Goal: Task Accomplishment & Management: Use online tool/utility

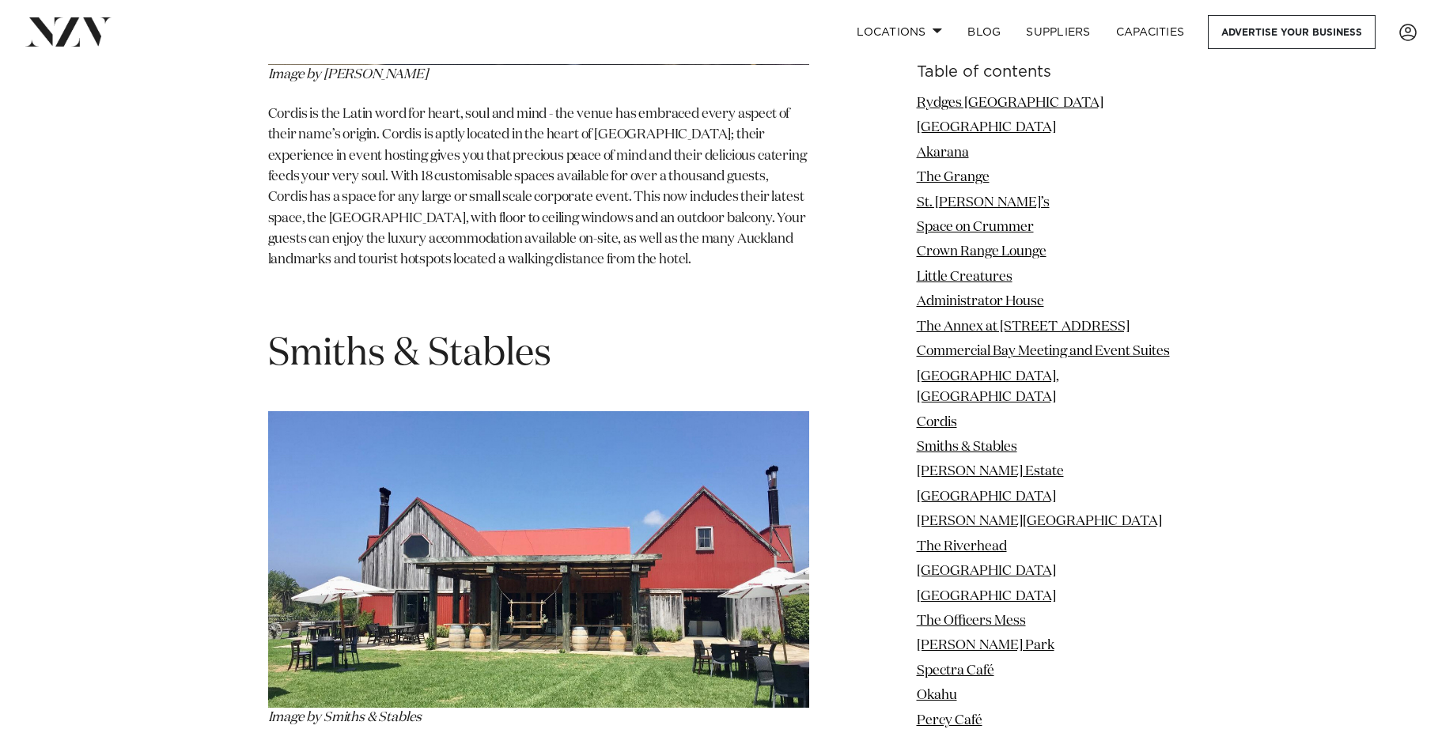
scroll to position [10712, 0]
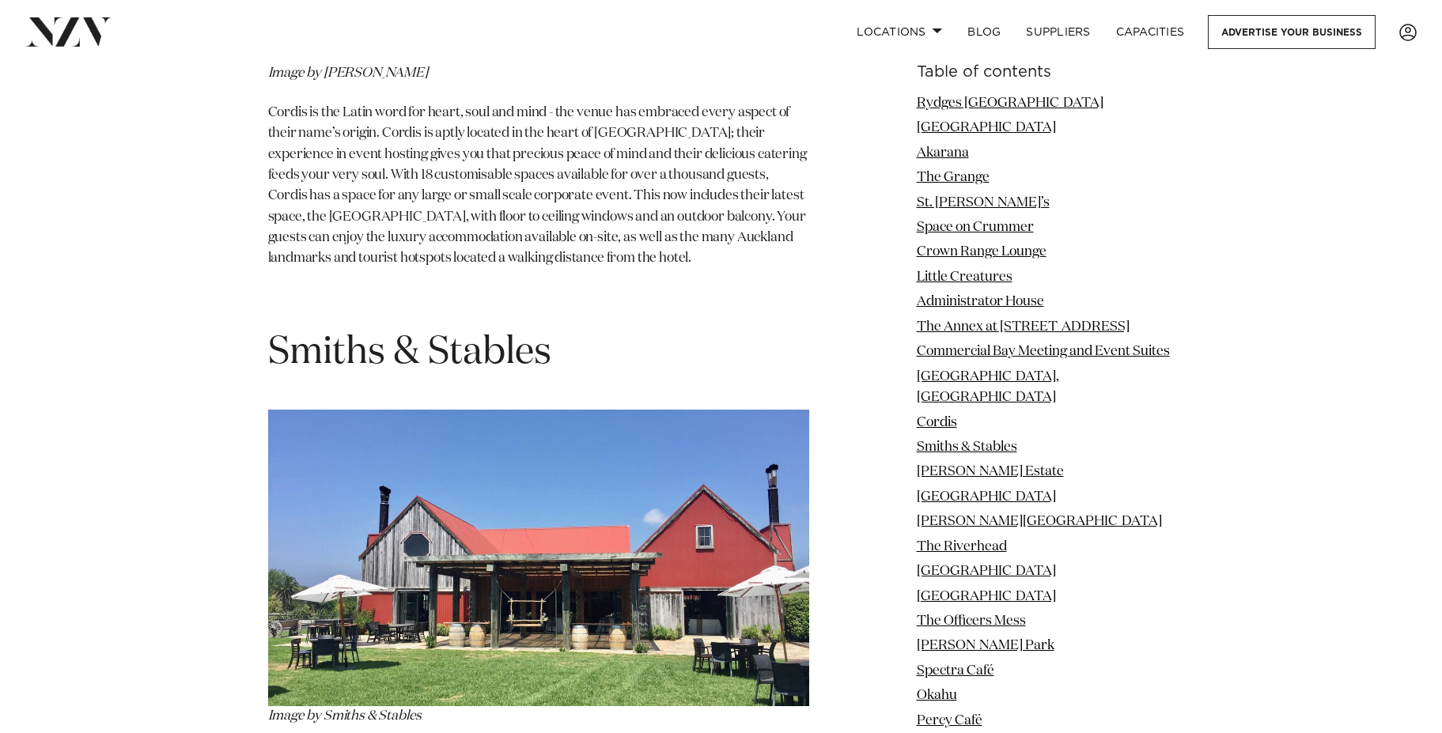
drag, startPoint x: 633, startPoint y: 477, endPoint x: 794, endPoint y: 475, distance: 160.5
copy span "Matakana, Smiths & Stables"
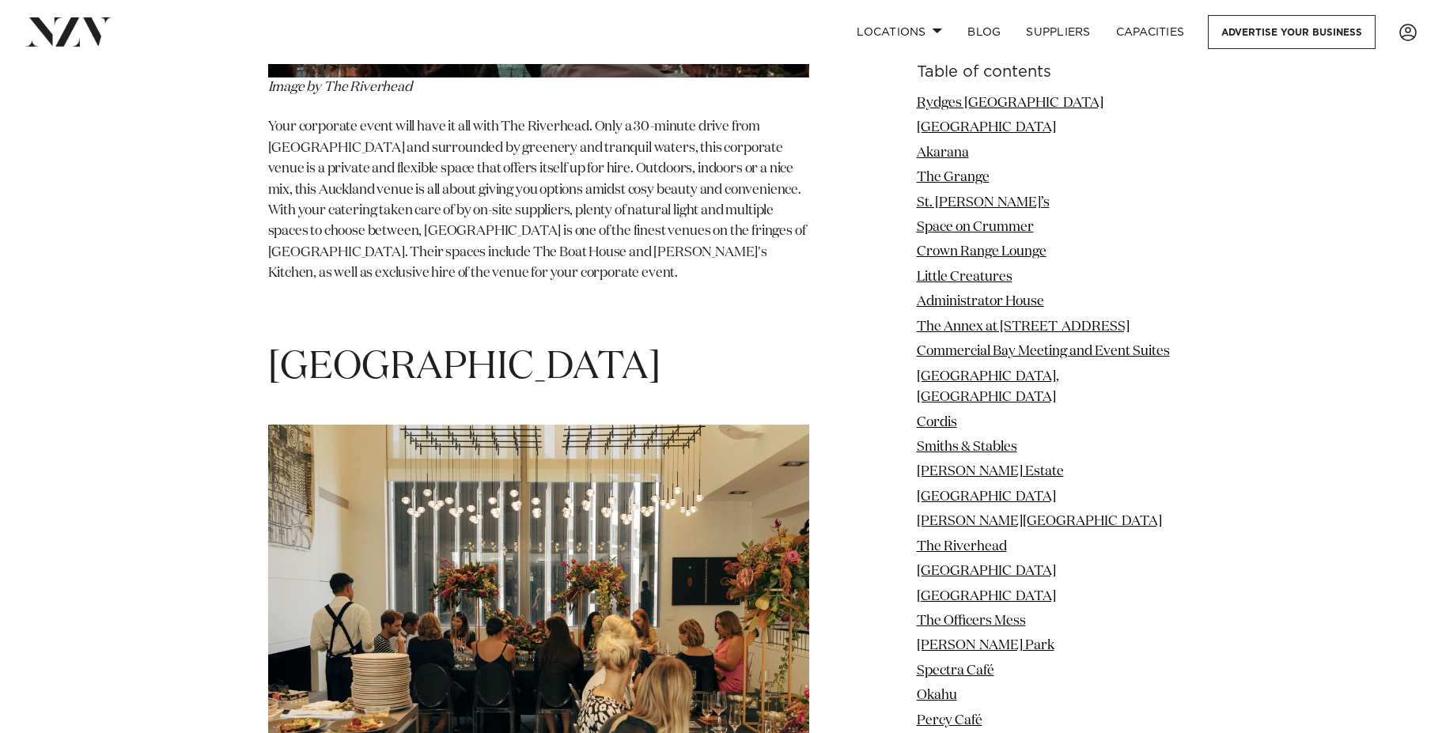
scroll to position [14074, 0]
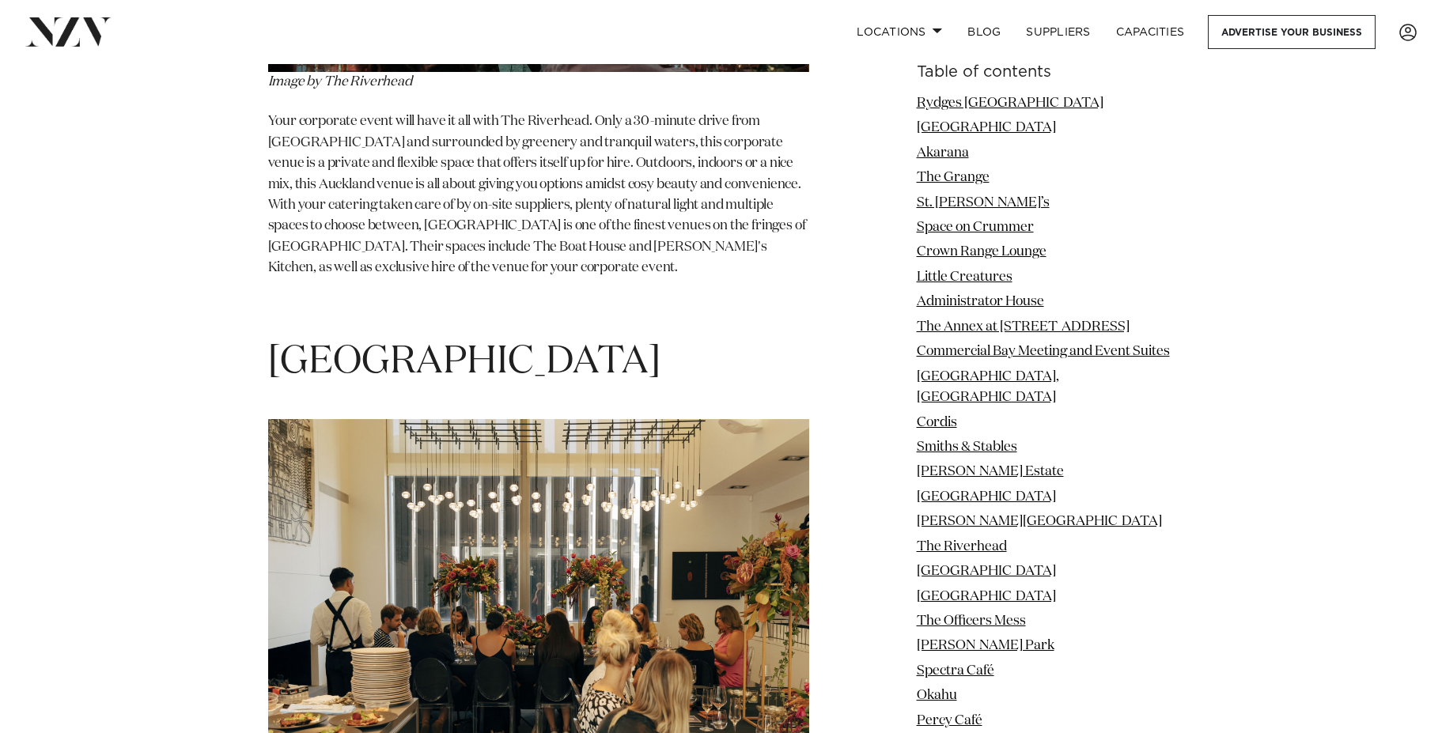
drag, startPoint x: 325, startPoint y: 408, endPoint x: 466, endPoint y: 406, distance: 140.8
click at [466, 419] on p "Image by Cocoon House" at bounding box center [538, 628] width 541 height 418
copy em "Cocoon House"
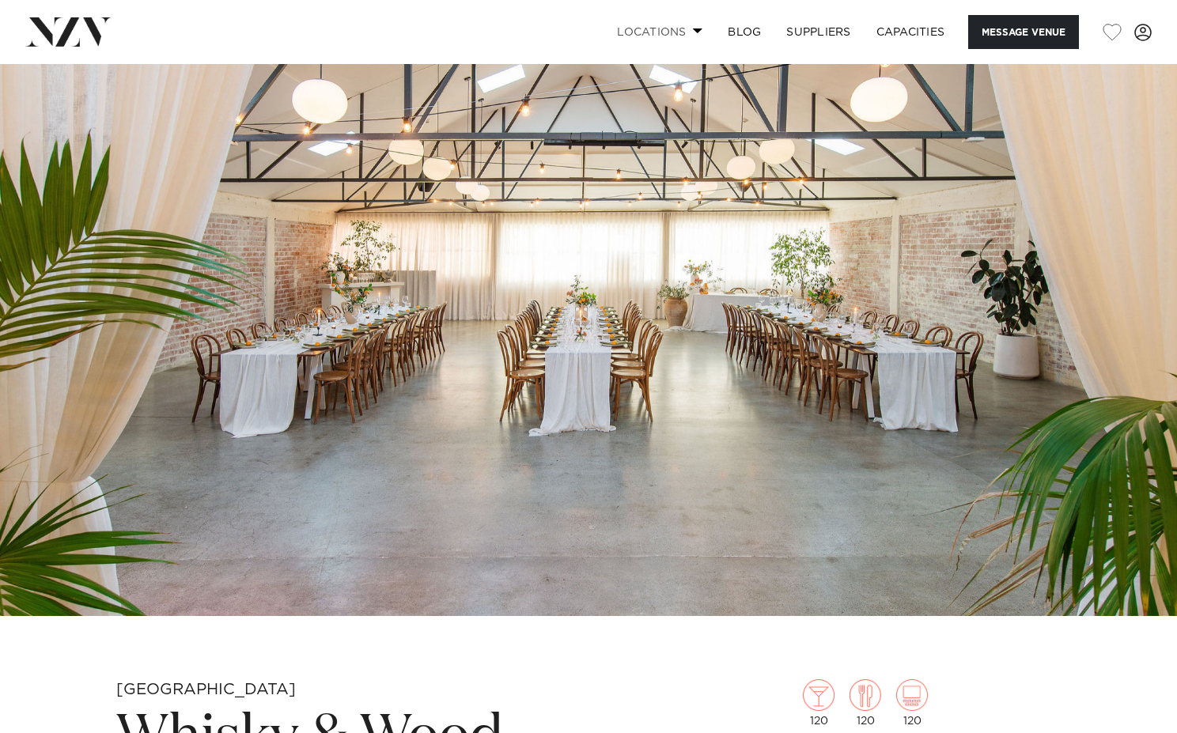
click at [693, 28] on span at bounding box center [698, 31] width 10 height 6
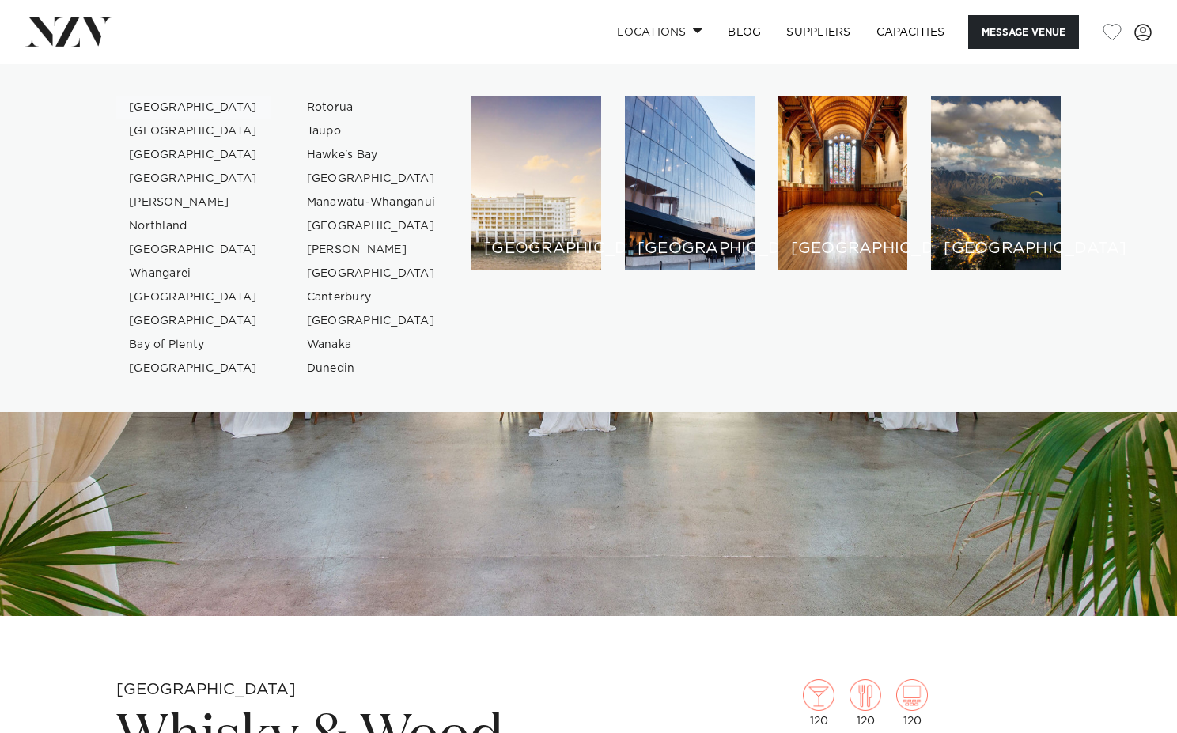
click at [172, 108] on link "[GEOGRAPHIC_DATA]" at bounding box center [193, 108] width 154 height 24
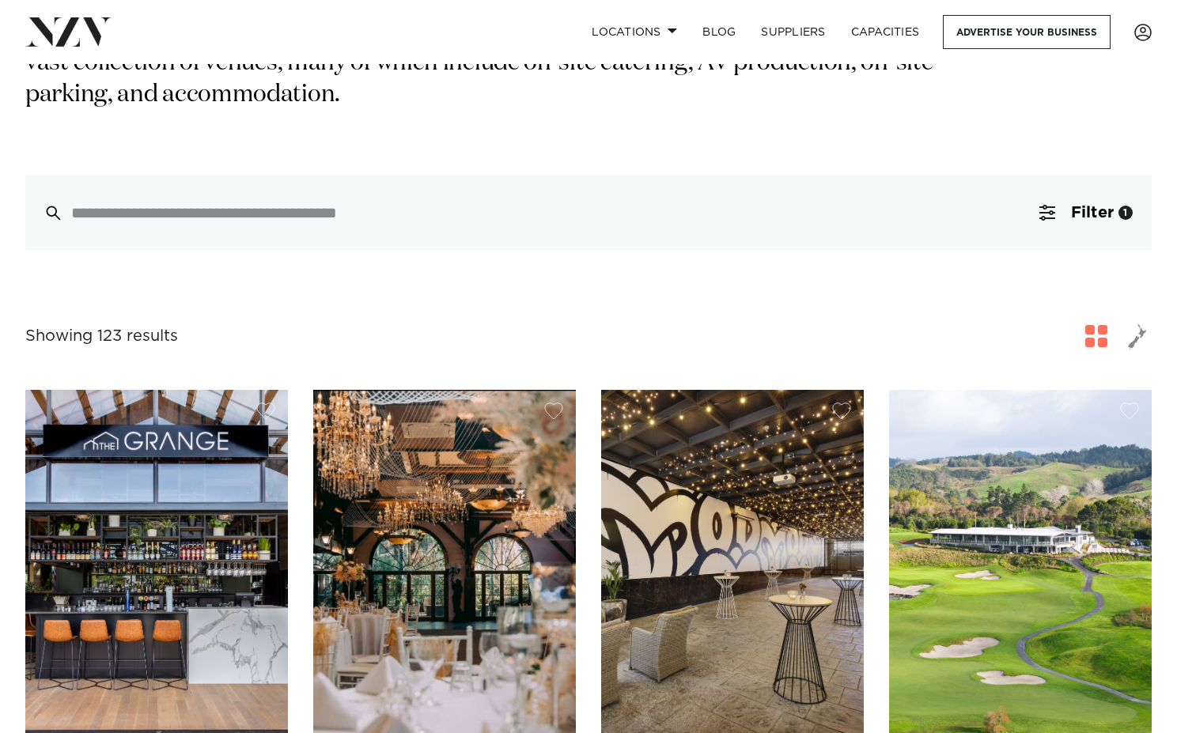
scroll to position [316, 0]
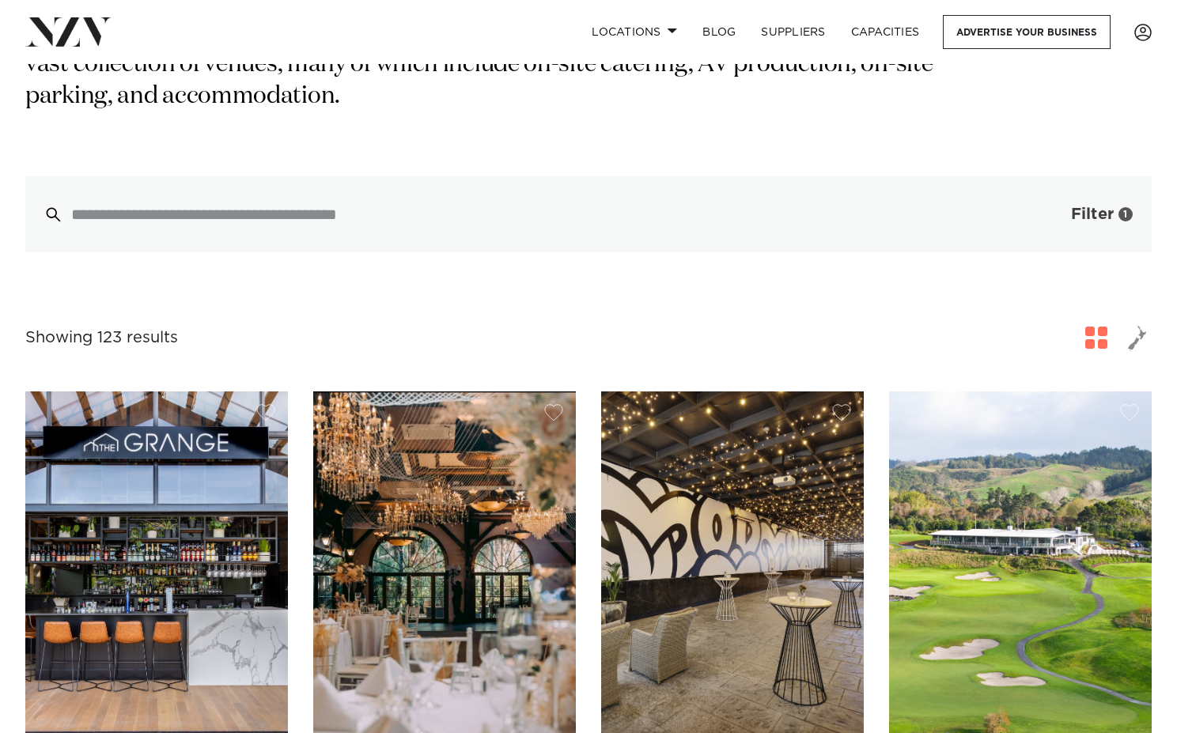
click at [1049, 206] on span "button" at bounding box center [1047, 214] width 16 height 16
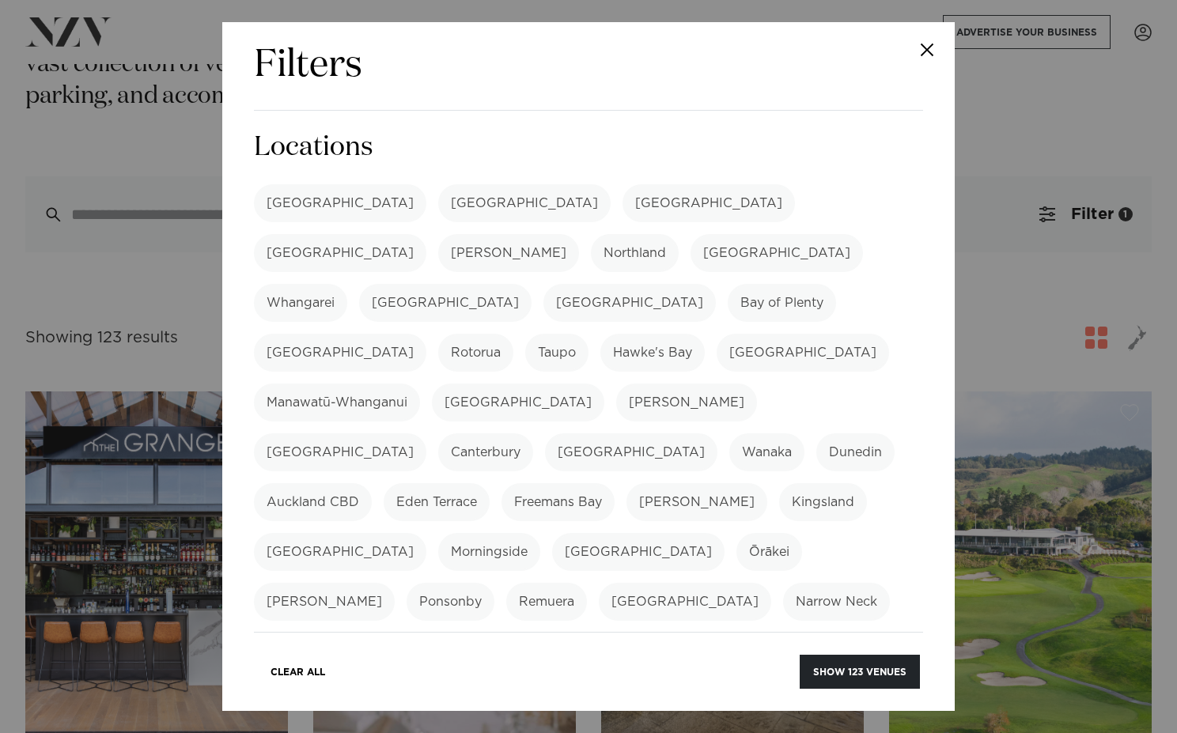
click at [622, 200] on label "[GEOGRAPHIC_DATA]" at bounding box center [708, 203] width 172 height 38
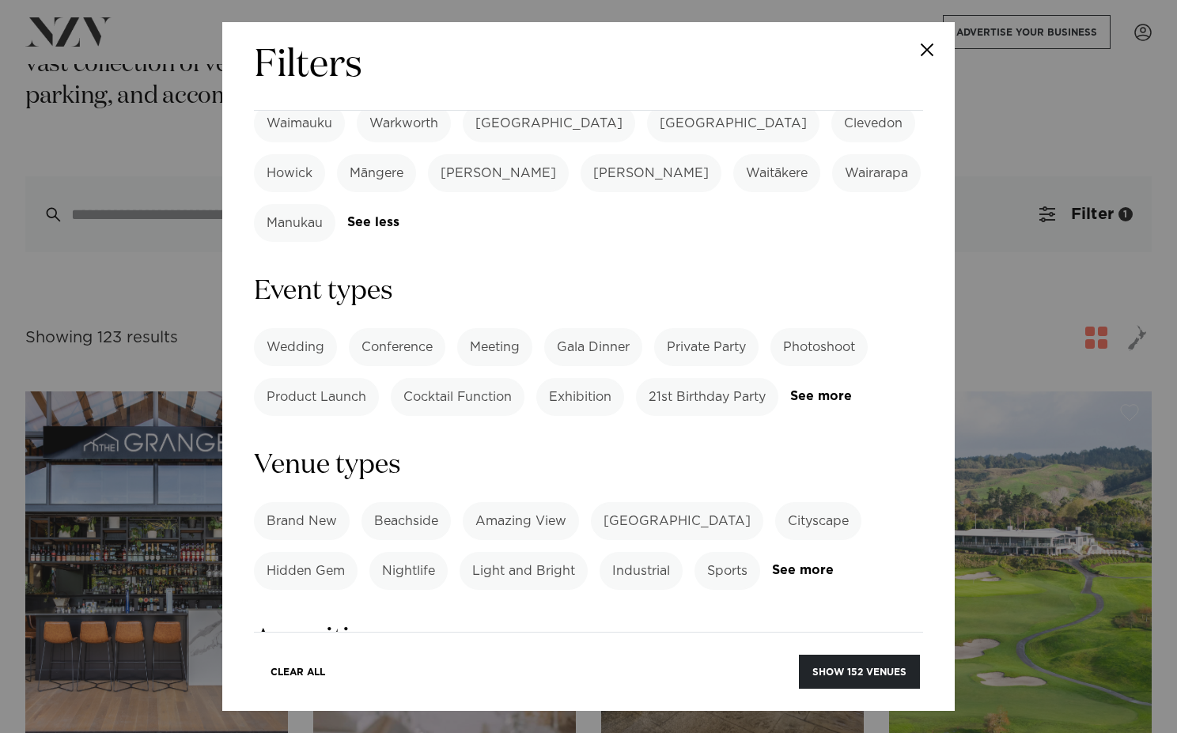
scroll to position [629, 0]
click at [821, 388] on link "See more" at bounding box center [851, 394] width 123 height 13
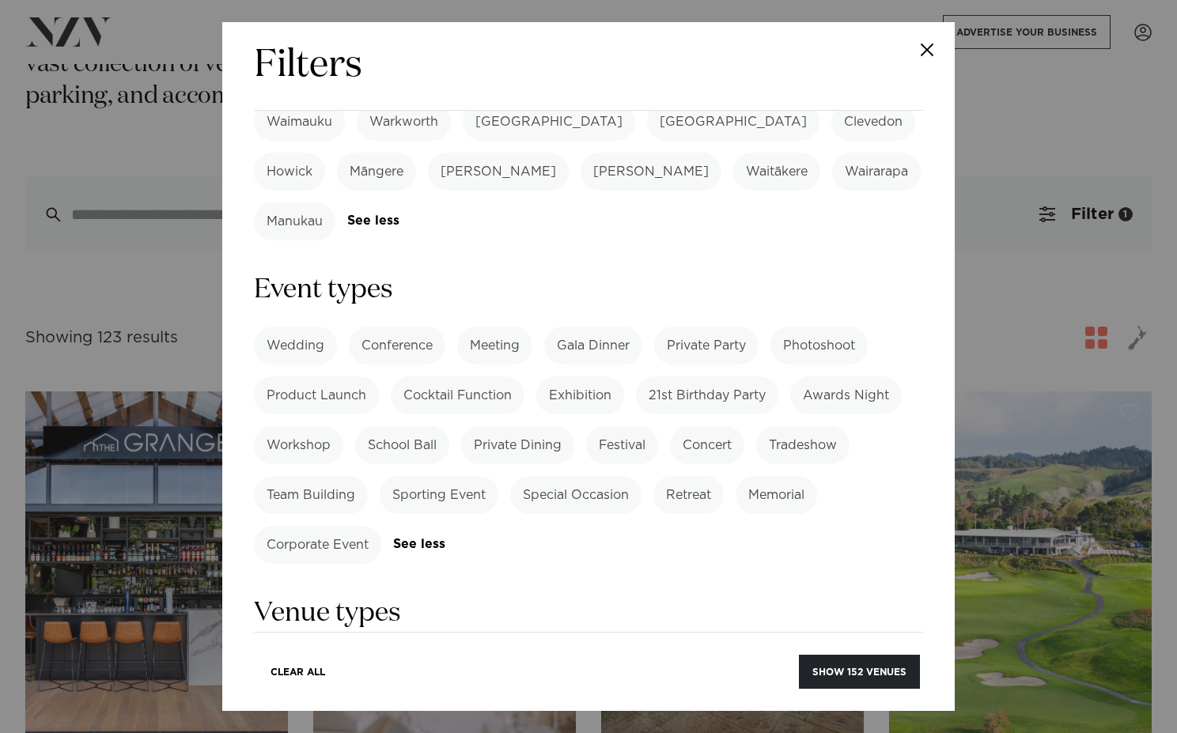
click at [339, 526] on label "Corporate Event" at bounding box center [317, 545] width 127 height 38
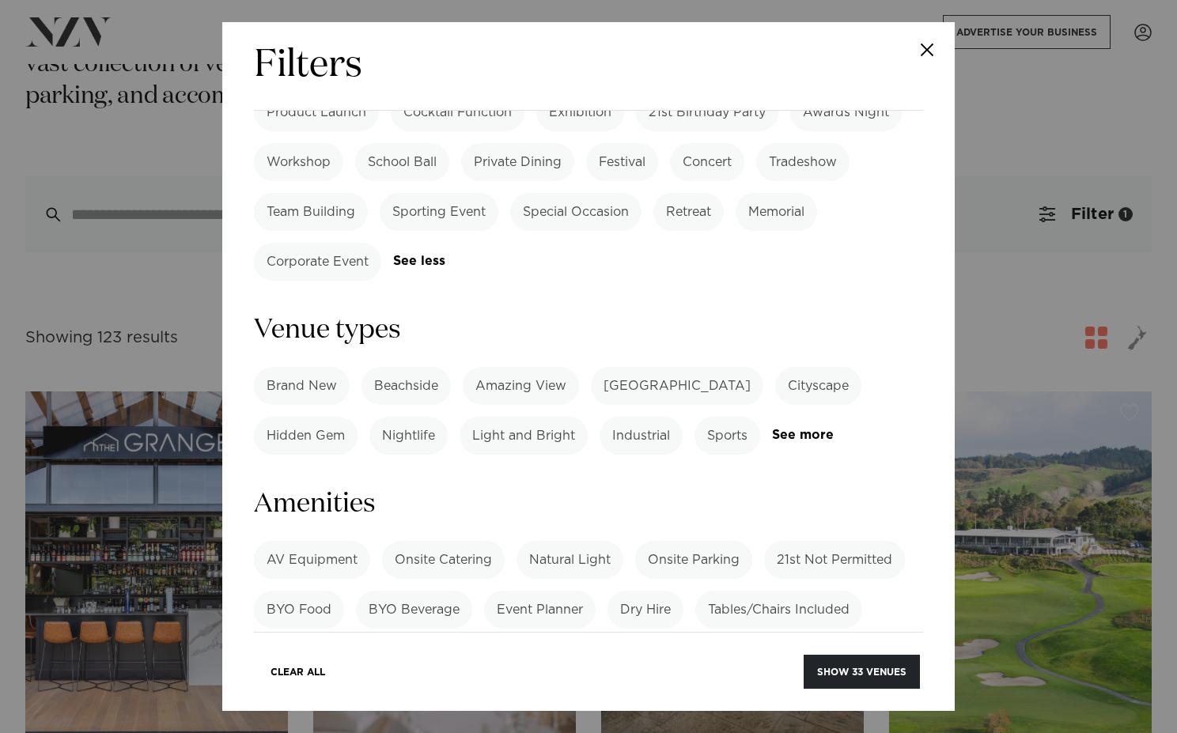
scroll to position [913, 0]
click at [297, 416] on label "Hidden Gem" at bounding box center [306, 435] width 104 height 38
click at [800, 428] on link "See more" at bounding box center [833, 434] width 123 height 13
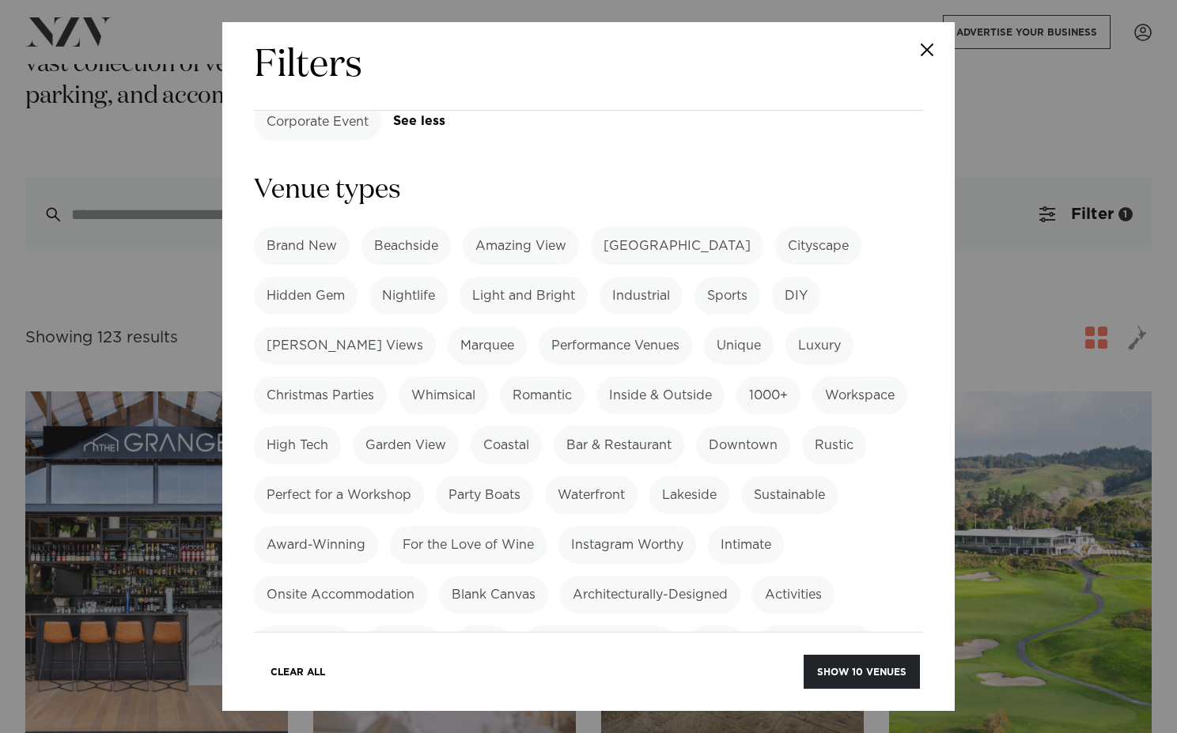
scroll to position [1056, 0]
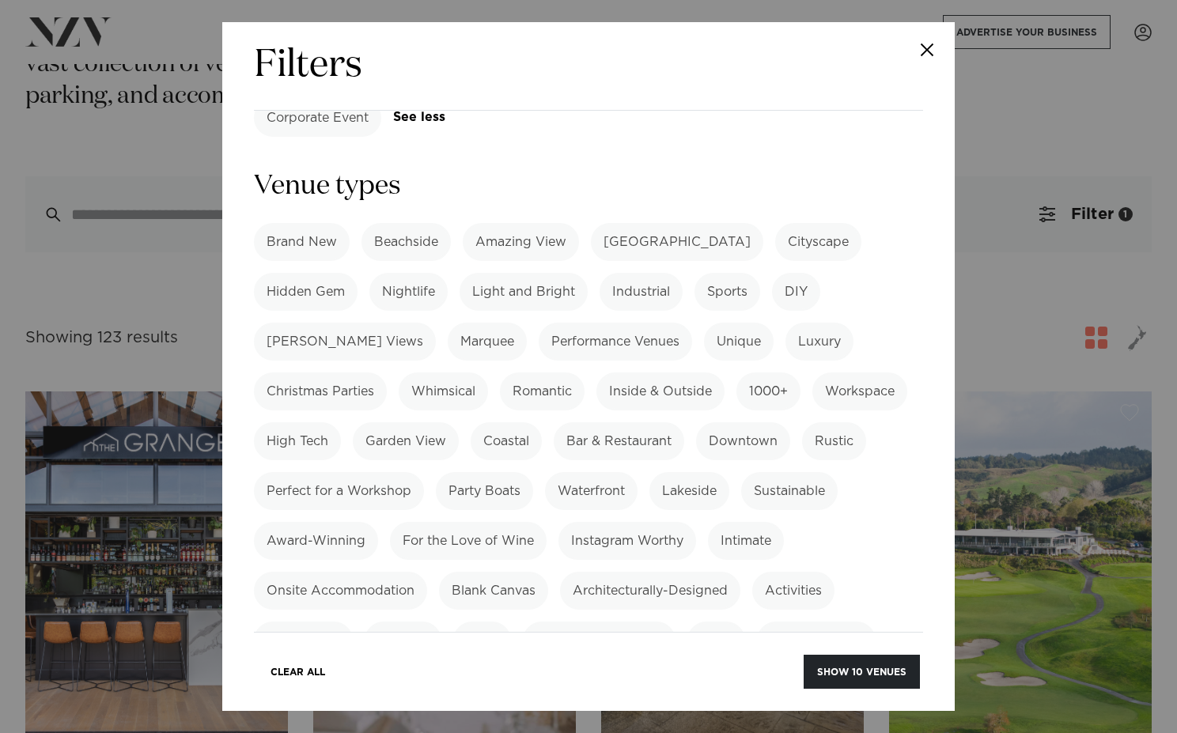
click at [785, 323] on label "Luxury" at bounding box center [819, 342] width 68 height 38
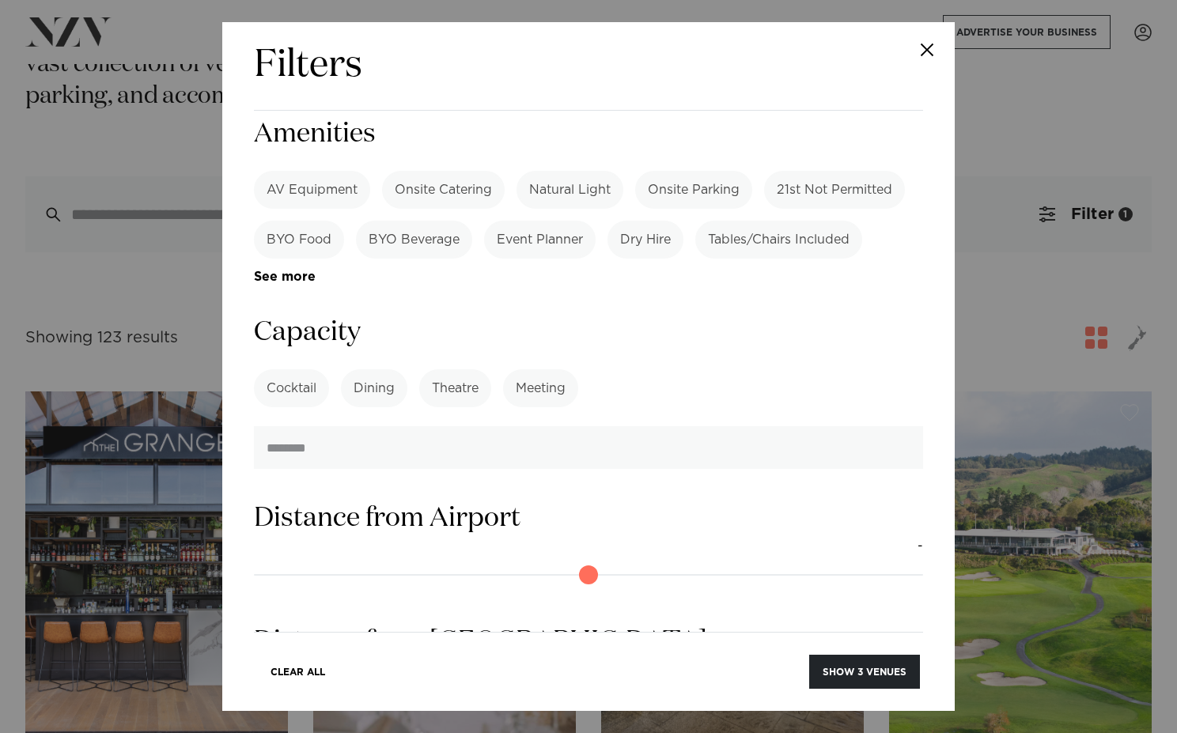
scroll to position [1684, 0]
click at [387, 367] on label "Dining" at bounding box center [374, 386] width 66 height 38
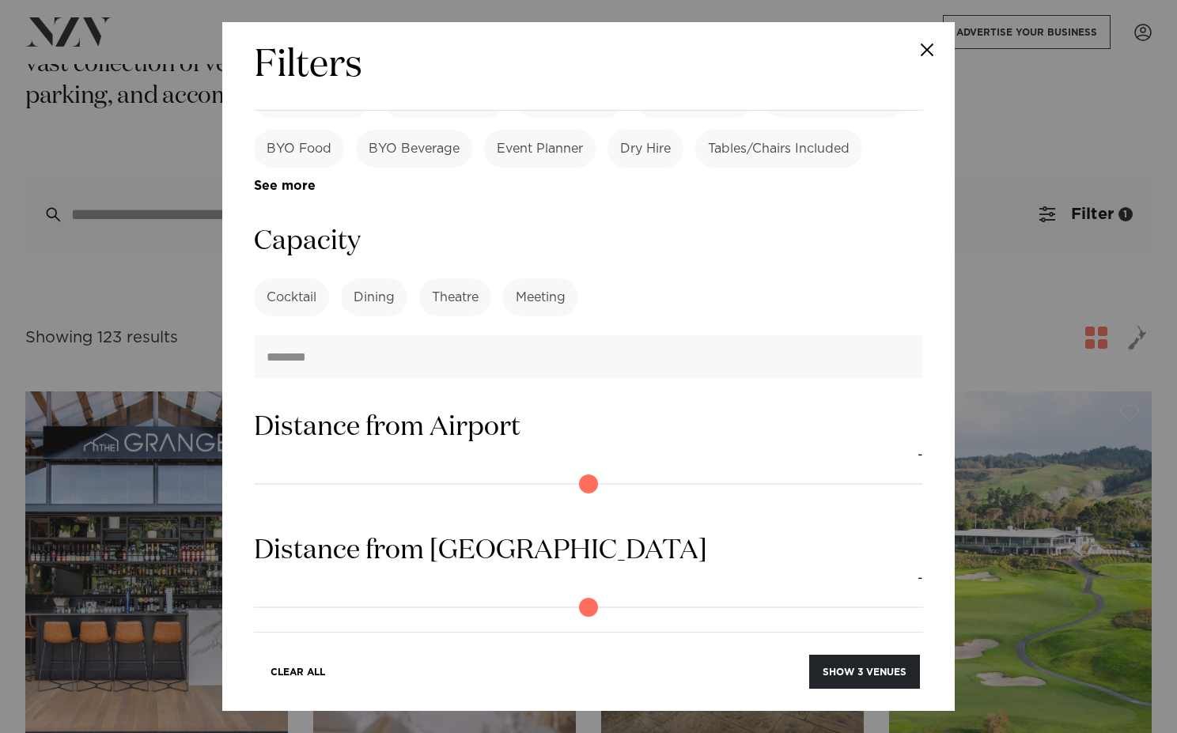
scroll to position [1849, 0]
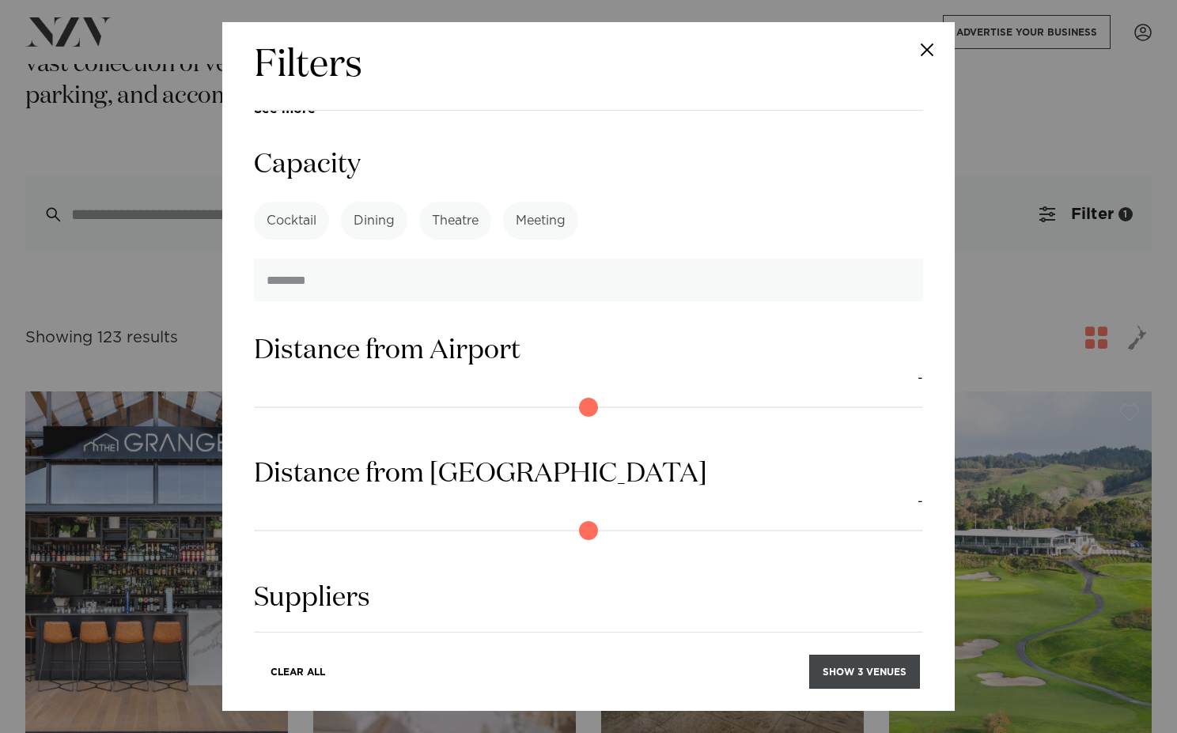
click at [862, 672] on button "Show 3 venues" at bounding box center [864, 672] width 111 height 34
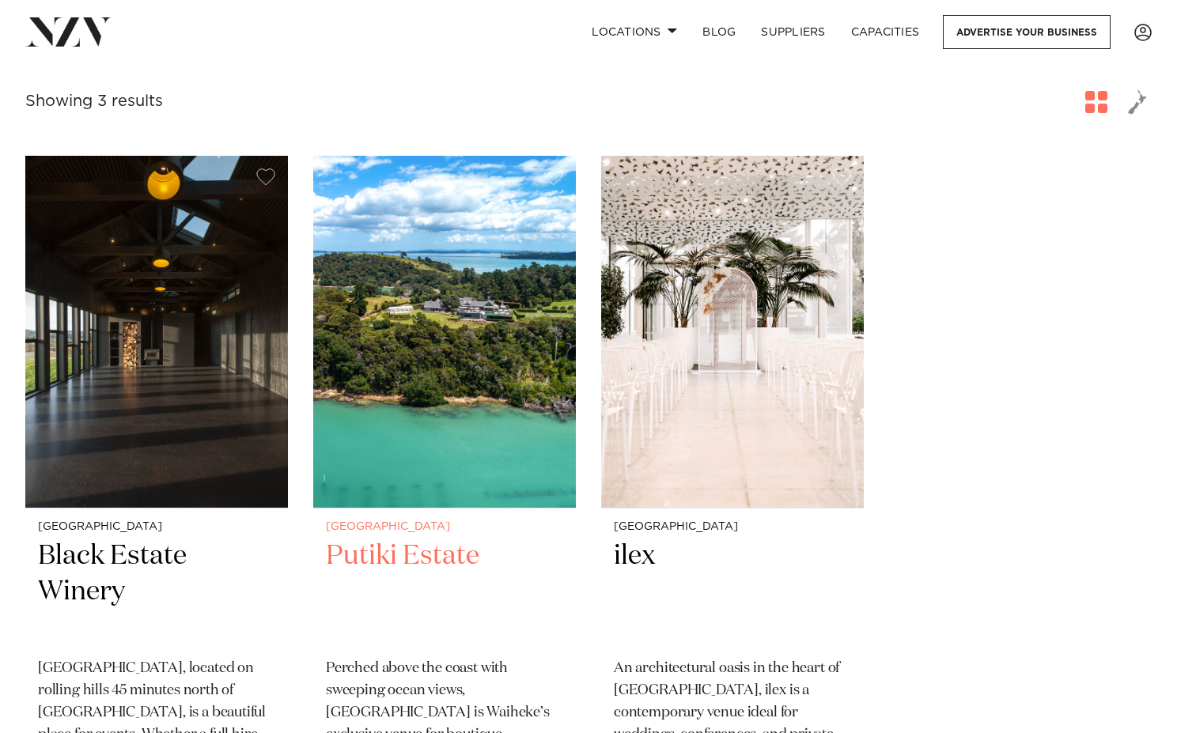
scroll to position [331, 0]
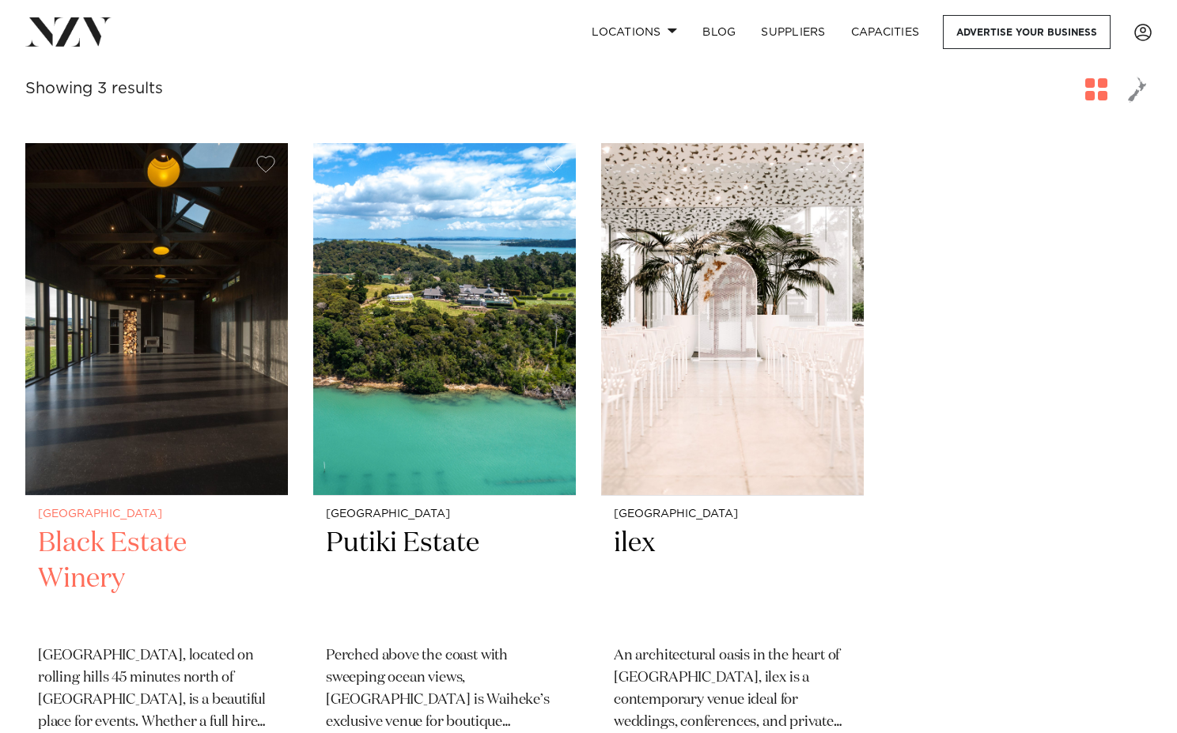
click at [113, 346] on img at bounding box center [156, 319] width 263 height 352
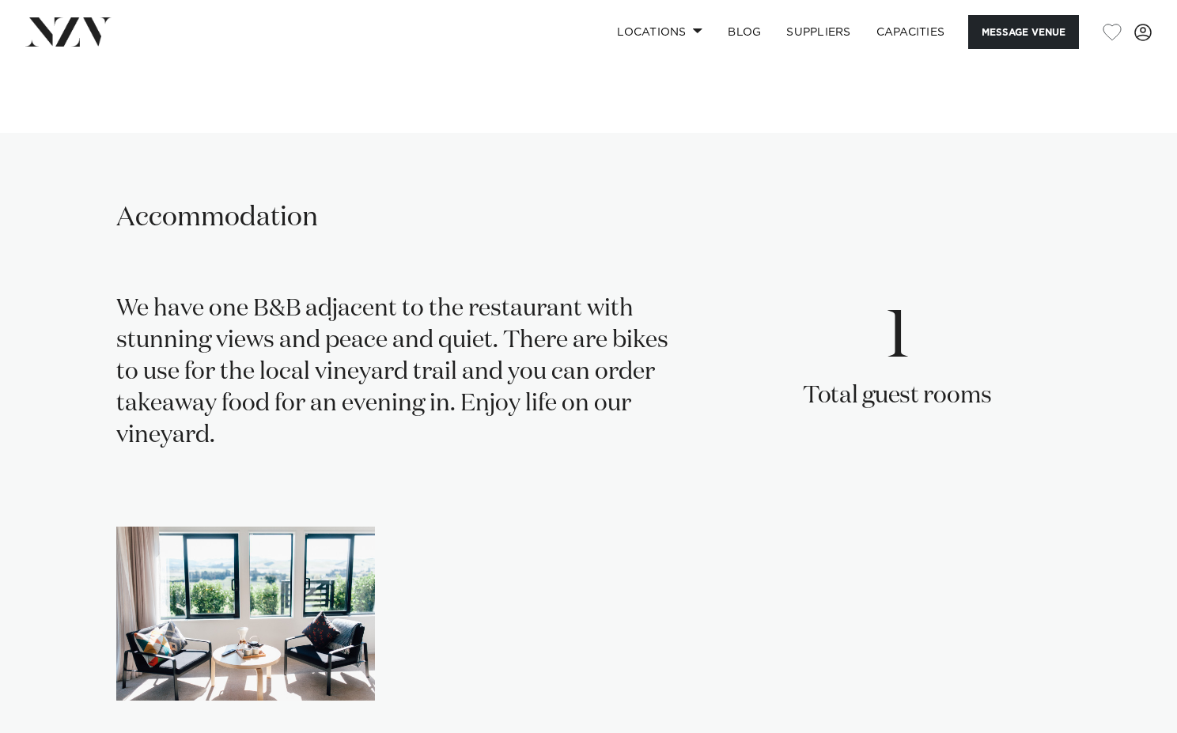
scroll to position [2815, 0]
